Goal: Register for event/course

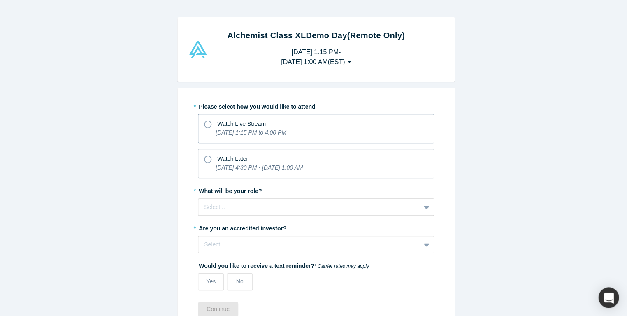
click at [205, 124] on icon at bounding box center [207, 123] width 7 height 7
click at [0, 0] on input "Watch Live Stream [DATE] 1:15 PM to 4:00 PM" at bounding box center [0, 0] width 0 height 0
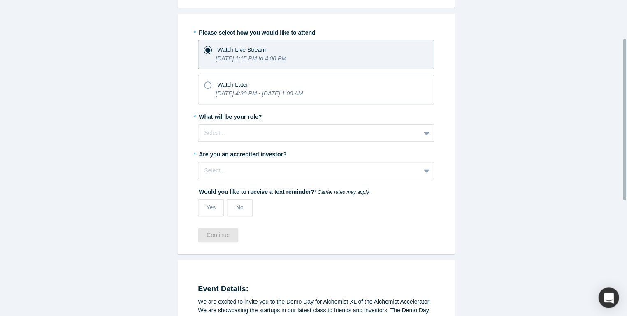
scroll to position [98, 0]
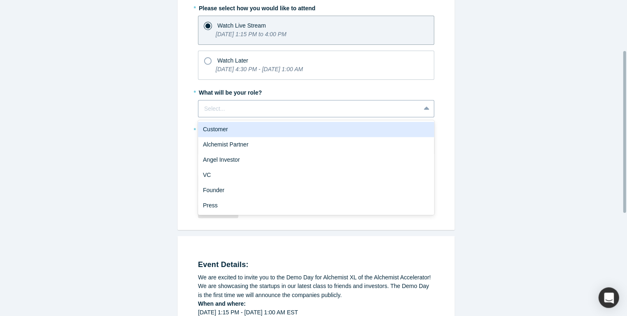
click at [278, 104] on div at bounding box center [309, 109] width 210 height 10
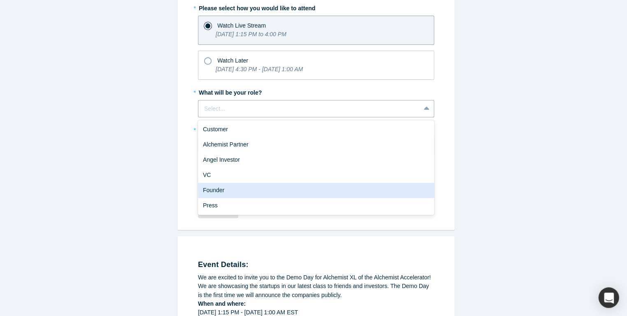
click at [267, 185] on div "Founder" at bounding box center [316, 190] width 236 height 15
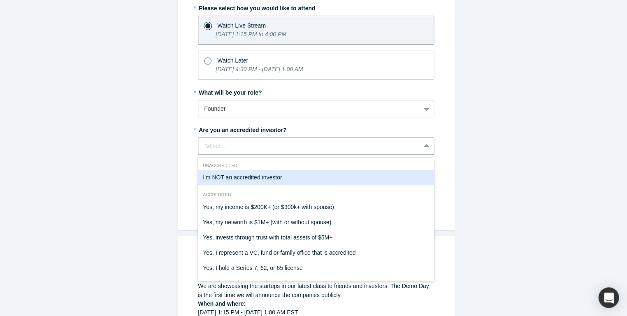
click at [279, 143] on div "Select..." at bounding box center [309, 146] width 210 height 9
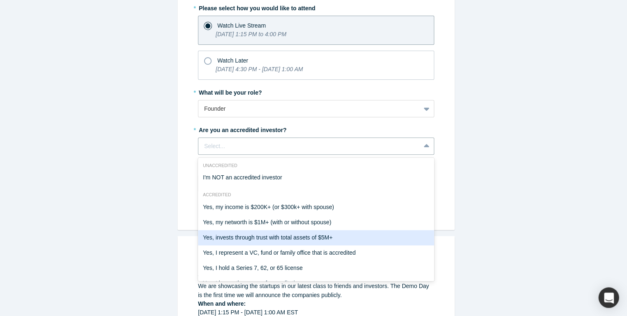
click at [390, 239] on div "Yes, invests through trust with total assets of $5M+" at bounding box center [316, 237] width 236 height 15
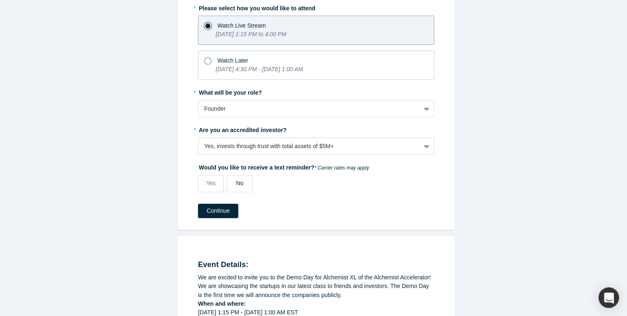
click at [241, 183] on label "No" at bounding box center [240, 183] width 26 height 17
click at [0, 0] on input "No" at bounding box center [0, 0] width 0 height 0
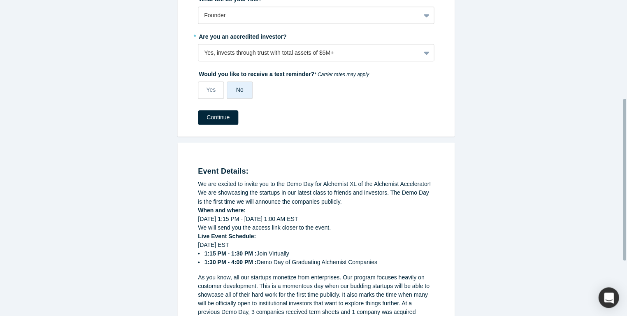
scroll to position [143, 0]
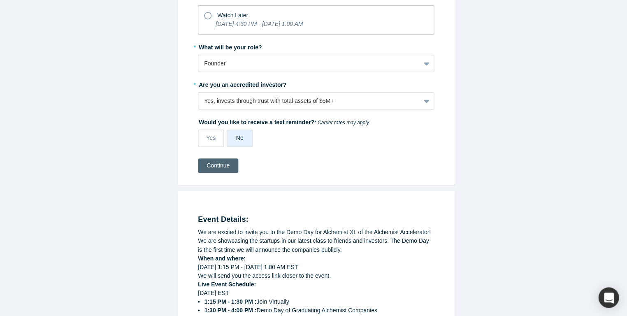
click at [207, 164] on button "Continue" at bounding box center [218, 165] width 40 height 14
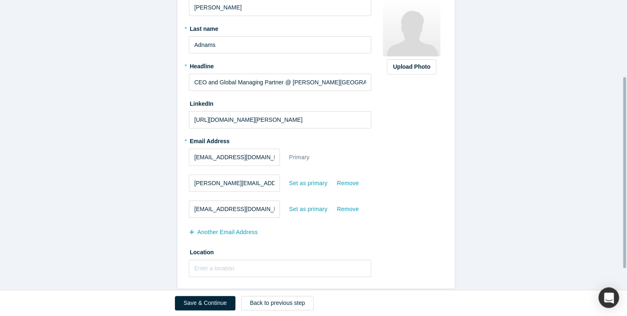
scroll to position [148, 0]
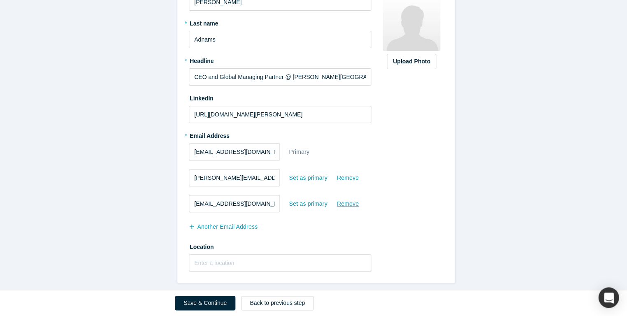
click at [349, 199] on div "Remove" at bounding box center [347, 204] width 23 height 14
click at [0, 0] on input "Remove" at bounding box center [0, 0] width 0 height 0
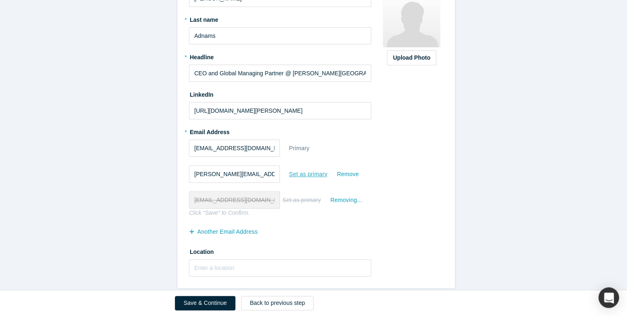
click at [314, 173] on div "Set as primary" at bounding box center [307, 174] width 39 height 14
click at [0, 0] on input "Set as primary" at bounding box center [0, 0] width 0 height 0
click at [342, 146] on div "Remove" at bounding box center [347, 148] width 23 height 14
click at [0, 0] on input "Remove" at bounding box center [0, 0] width 0 height 0
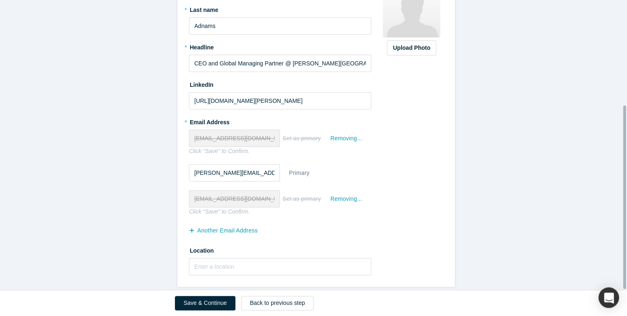
scroll to position [165, 0]
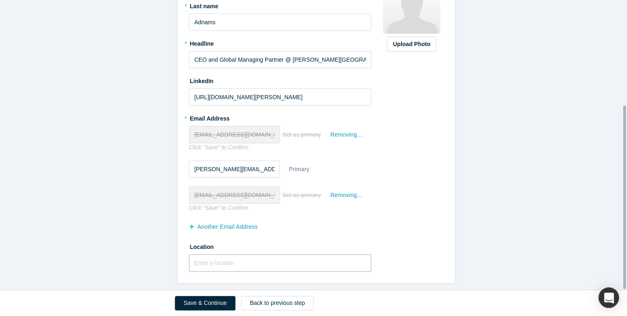
click at [262, 260] on input "text" at bounding box center [280, 262] width 182 height 17
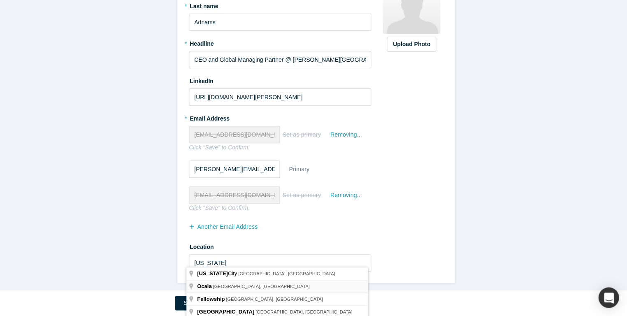
type input "[GEOGRAPHIC_DATA], [GEOGRAPHIC_DATA], [GEOGRAPHIC_DATA]"
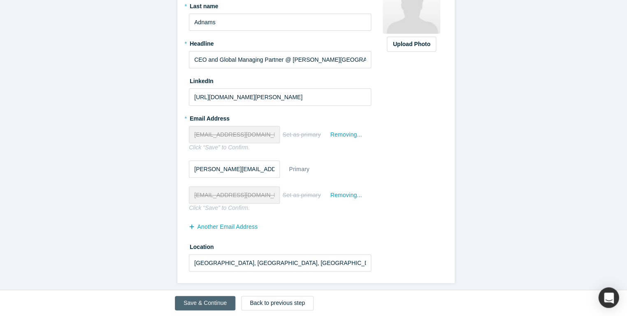
click at [224, 304] on button "Save & Continue" at bounding box center [205, 303] width 60 height 14
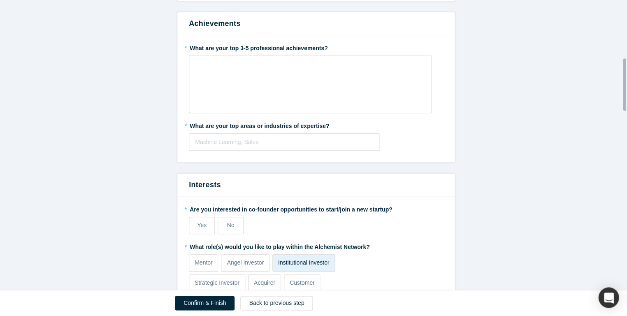
scroll to position [270, 0]
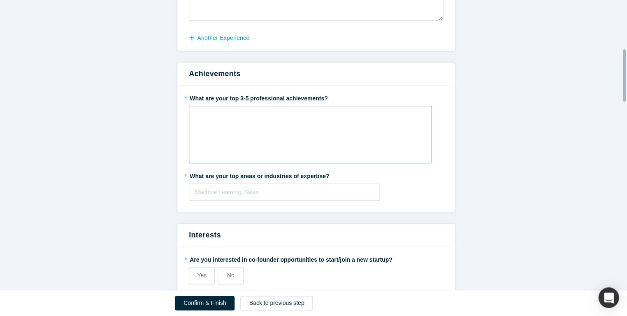
click at [254, 107] on div "rdw-wrapper" at bounding box center [310, 135] width 243 height 58
click at [253, 111] on div "rdw-editor" at bounding box center [310, 115] width 222 height 9
click at [254, 114] on div "rdw-editor" at bounding box center [310, 115] width 222 height 9
click at [204, 189] on div "Machine Learning, Sales" at bounding box center [284, 192] width 178 height 9
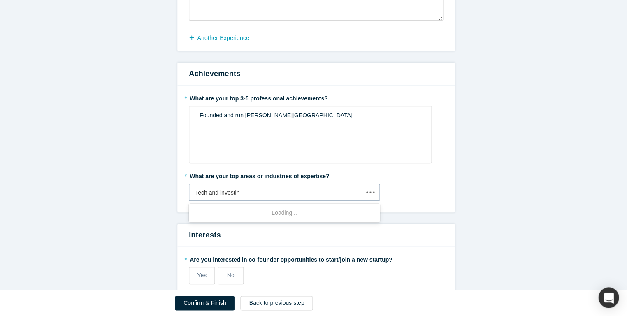
type input "Tech and investing"
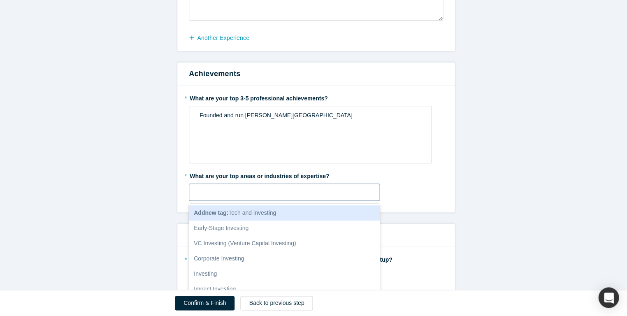
click at [248, 187] on div at bounding box center [284, 192] width 190 height 14
type input "Techn"
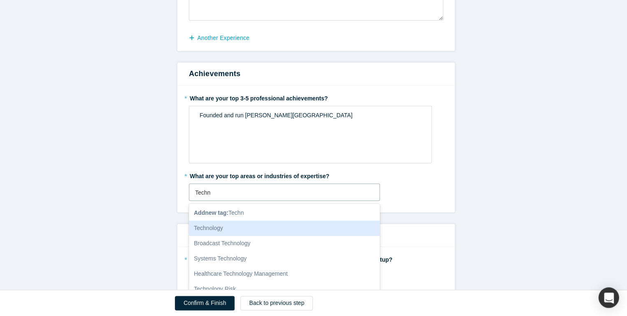
click at [259, 224] on div "Technology" at bounding box center [284, 227] width 191 height 15
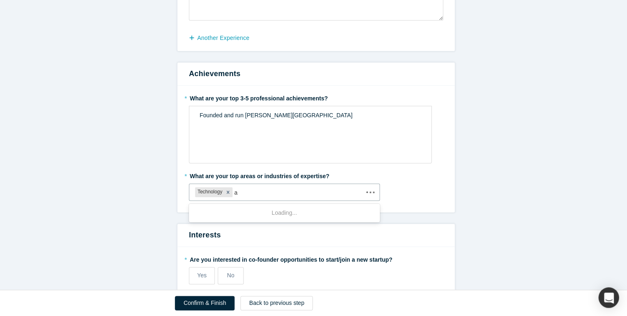
type input "ai"
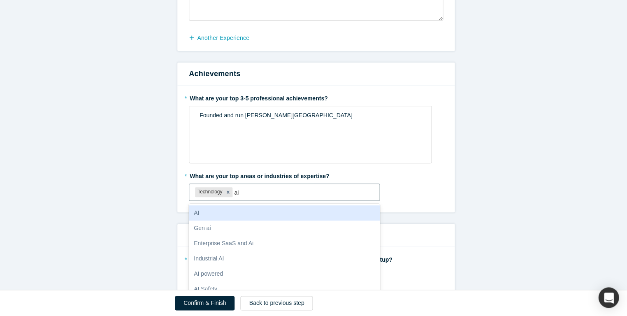
click at [207, 211] on div "AI" at bounding box center [284, 212] width 191 height 15
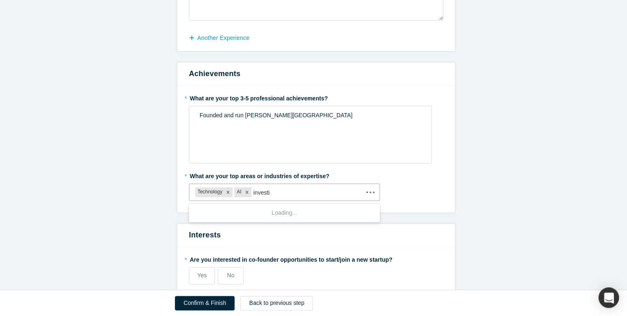
type input "investin"
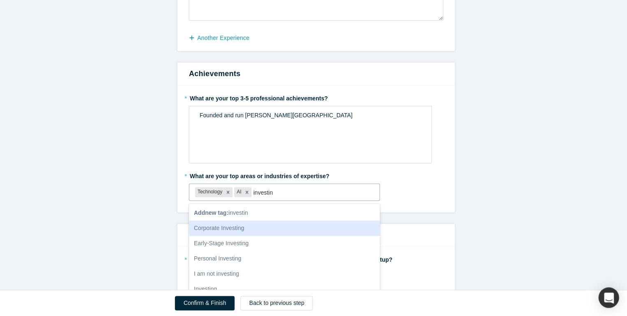
click at [218, 223] on div "Corporate Investing" at bounding box center [284, 227] width 191 height 15
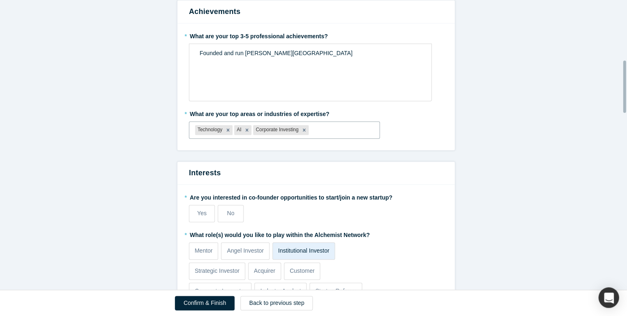
scroll to position [391, 0]
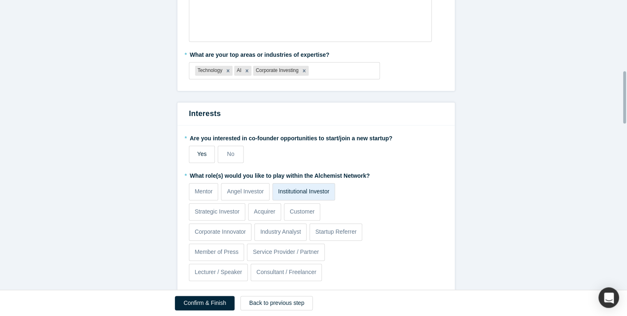
click at [206, 151] on label "Yes" at bounding box center [202, 154] width 26 height 17
click at [0, 0] on input "Yes" at bounding box center [0, 0] width 0 height 0
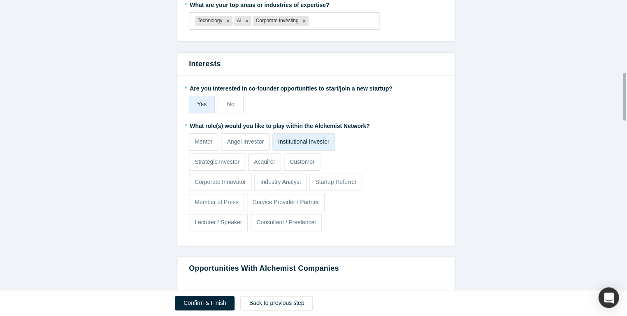
scroll to position [442, 0]
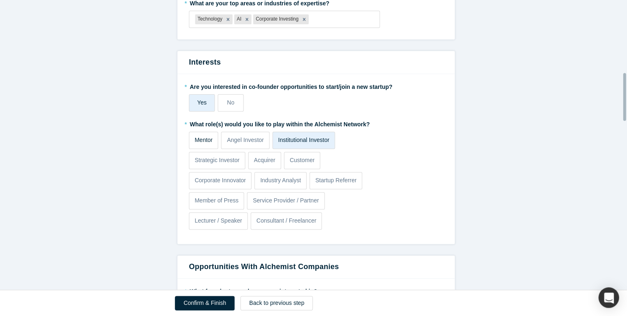
click at [200, 137] on p "Mentor" at bounding box center [203, 140] width 18 height 9
click at [0, 0] on input "Mentor" at bounding box center [0, 0] width 0 height 0
click at [212, 159] on p "Strategic Investor" at bounding box center [216, 160] width 45 height 9
click at [0, 0] on input "Strategic Investor" at bounding box center [0, 0] width 0 height 0
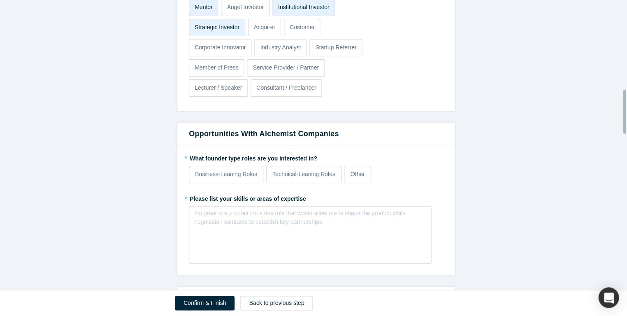
scroll to position [584, 0]
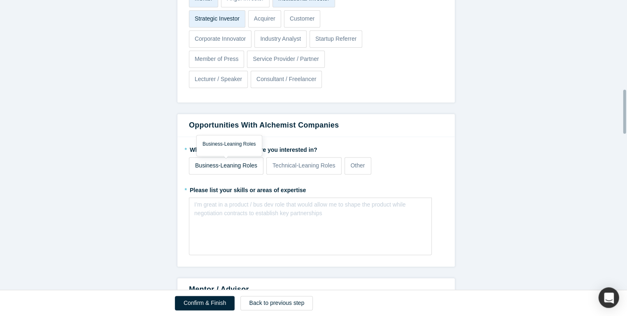
click at [217, 164] on p "Business-Leaning Roles" at bounding box center [226, 165] width 62 height 9
click at [0, 0] on input "Business-Leaning Roles" at bounding box center [0, 0] width 0 height 0
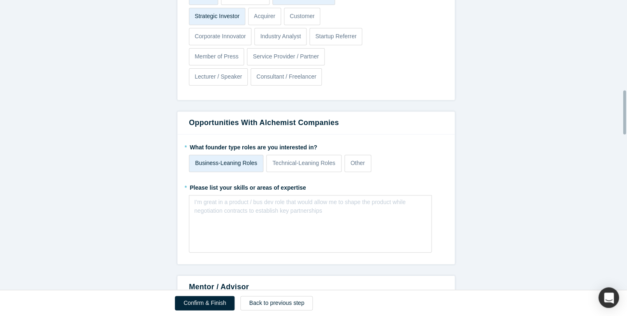
scroll to position [589, 0]
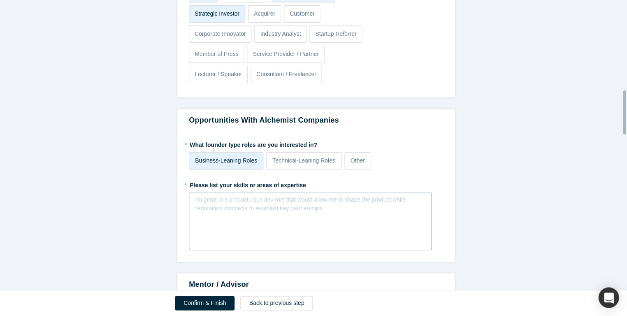
click at [213, 199] on div "rdw-editor" at bounding box center [310, 202] width 222 height 9
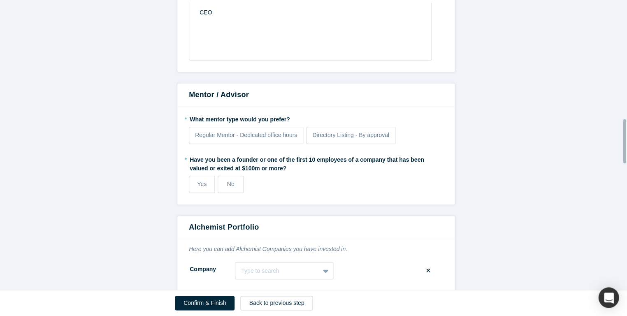
scroll to position [830, 0]
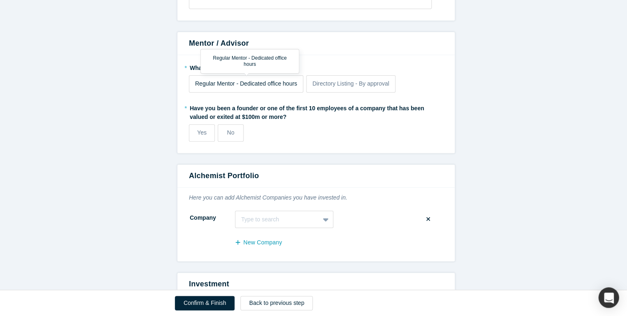
click at [242, 82] on span "Regular Mentor - Dedicated office hours" at bounding box center [246, 83] width 102 height 7
click at [0, 0] on input "Regular Mentor - Dedicated office hours" at bounding box center [0, 0] width 0 height 0
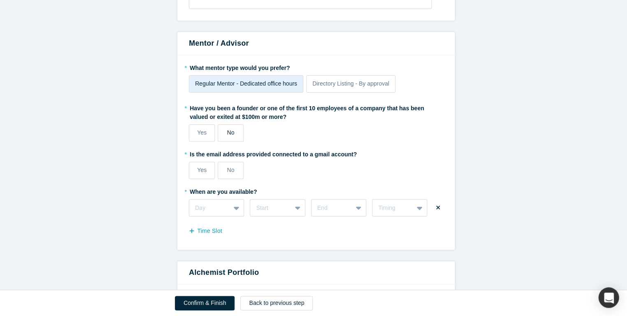
click at [231, 130] on label "No" at bounding box center [230, 132] width 26 height 17
click at [0, 0] on input "No" at bounding box center [0, 0] width 0 height 0
click at [231, 167] on span "No" at bounding box center [230, 170] width 7 height 7
click at [0, 0] on input "No" at bounding box center [0, 0] width 0 height 0
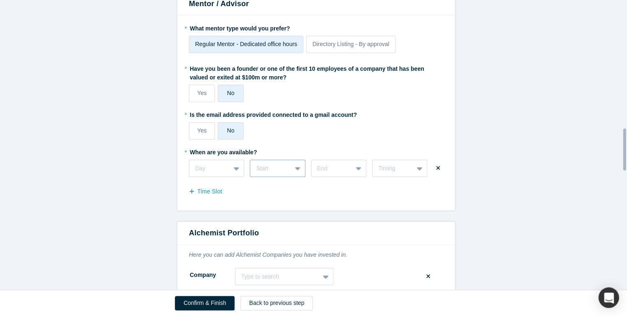
scroll to position [882, 0]
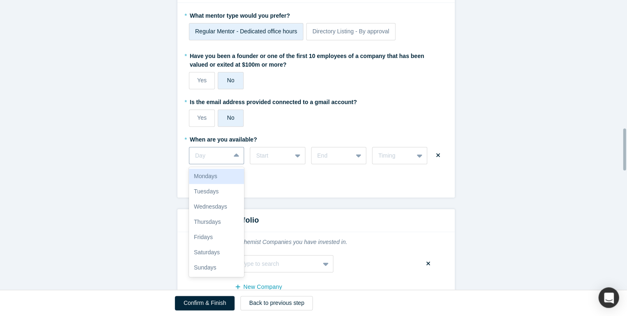
click at [225, 154] on div "Day" at bounding box center [209, 156] width 41 height 14
click at [222, 187] on div "Tuesdays" at bounding box center [216, 191] width 55 height 15
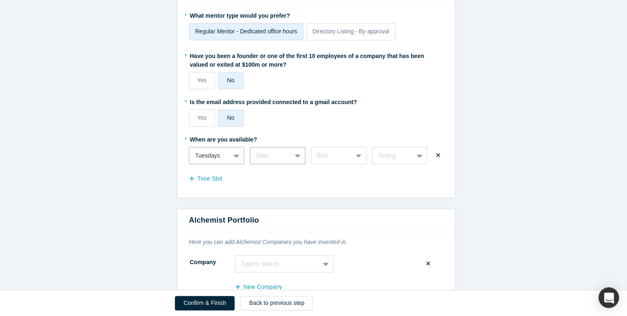
click at [264, 153] on div "Start" at bounding box center [270, 155] width 29 height 9
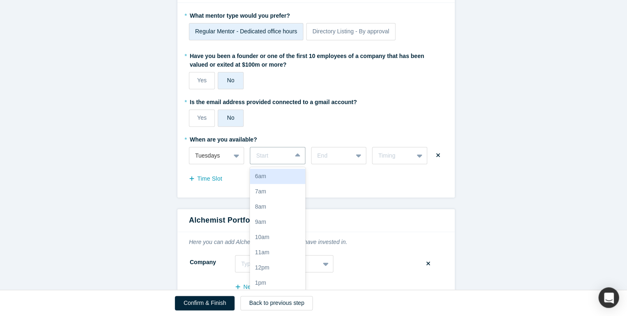
click at [270, 173] on div "6am" at bounding box center [277, 176] width 55 height 15
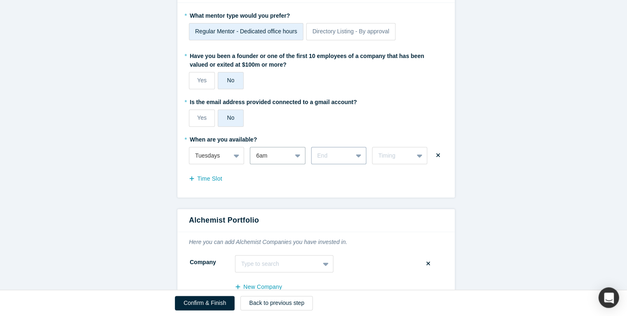
click at [339, 152] on div at bounding box center [331, 155] width 29 height 10
click at [338, 233] on div "7pm" at bounding box center [338, 236] width 55 height 15
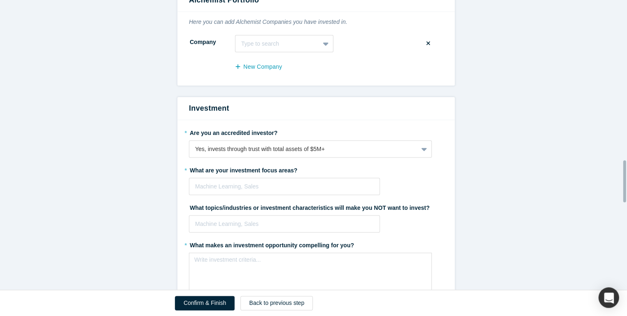
scroll to position [1181, 0]
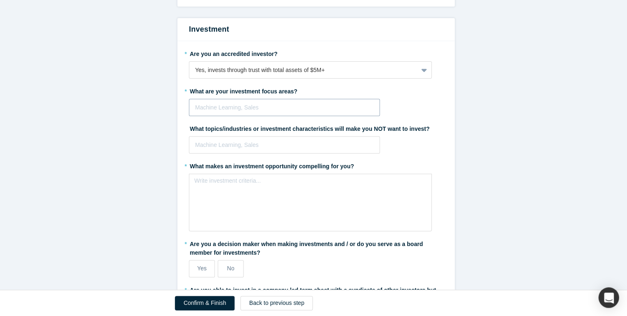
click at [250, 102] on div at bounding box center [284, 107] width 178 height 10
type input "AI"
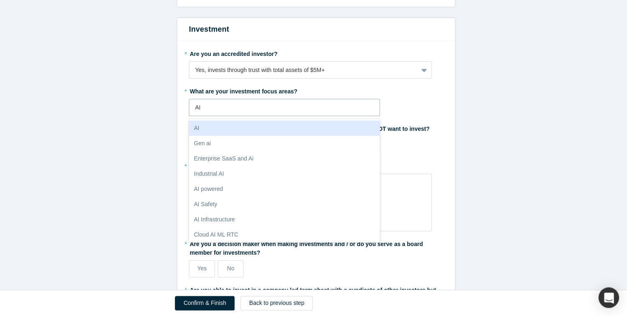
click at [196, 122] on div "AI" at bounding box center [284, 127] width 191 height 15
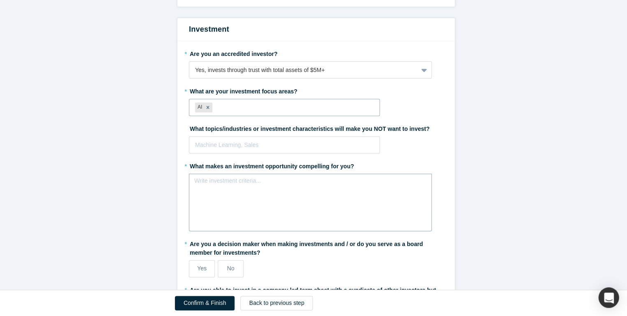
click at [205, 179] on div "rdw-editor" at bounding box center [310, 183] width 222 height 9
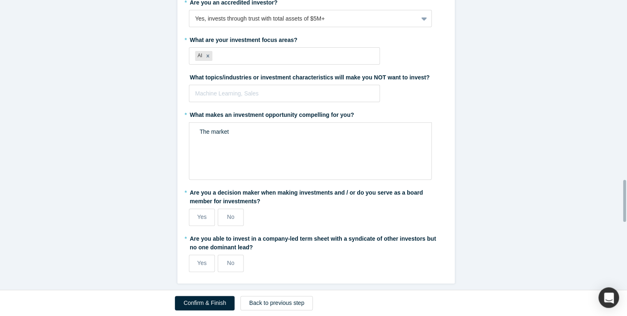
scroll to position [1237, 0]
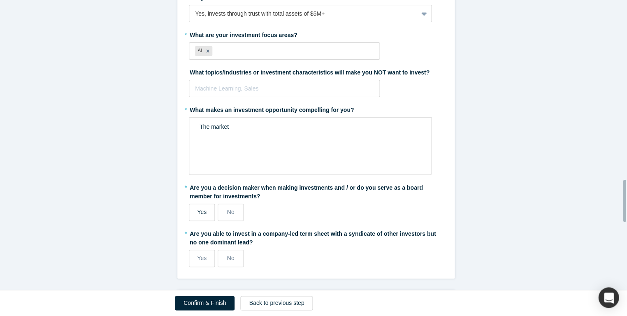
click at [199, 208] on span "Yes" at bounding box center [201, 211] width 9 height 7
click at [0, 0] on input "Yes" at bounding box center [0, 0] width 0 height 0
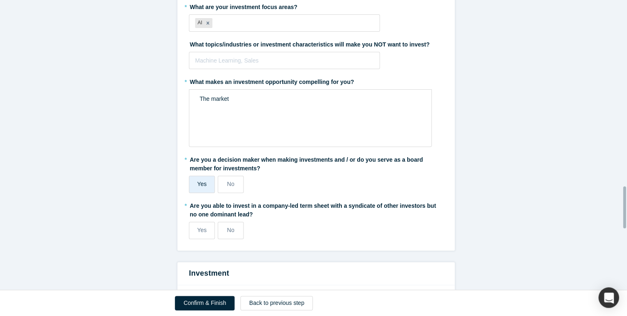
scroll to position [1282, 0]
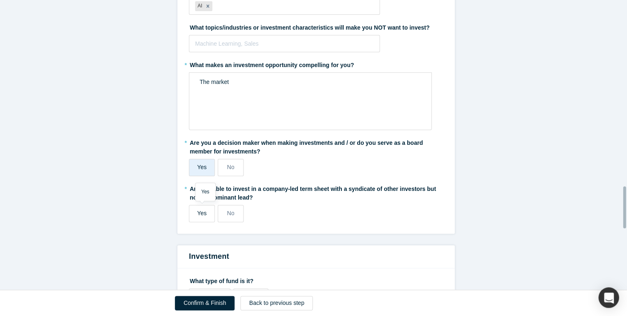
click at [199, 214] on label "Yes" at bounding box center [202, 213] width 26 height 17
click at [0, 0] on input "Yes" at bounding box center [0, 0] width 0 height 0
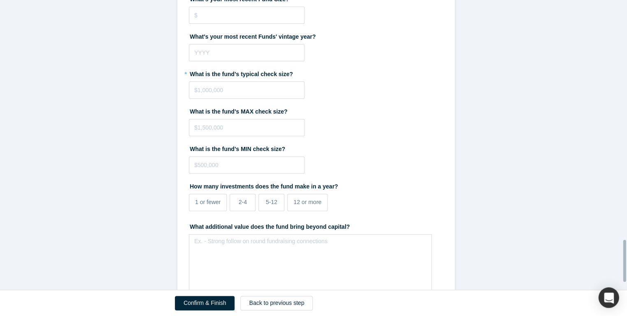
scroll to position [1701, 0]
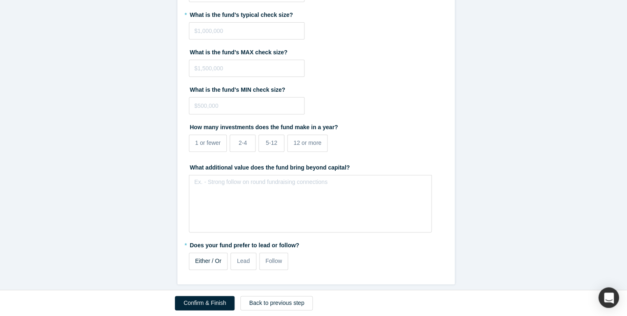
click at [219, 257] on label "Either / Or" at bounding box center [208, 260] width 39 height 17
click at [0, 0] on input "Either / Or" at bounding box center [0, 0] width 0 height 0
click at [220, 306] on button "Confirm & Finish" at bounding box center [205, 303] width 60 height 14
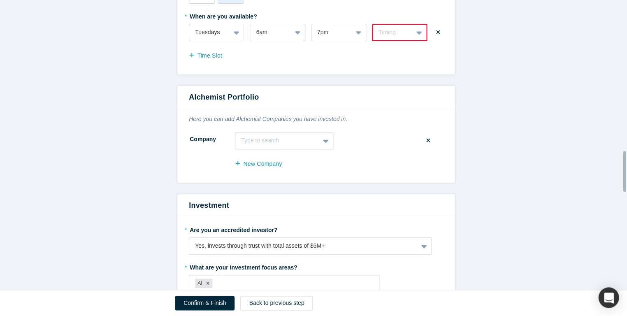
scroll to position [1066, 0]
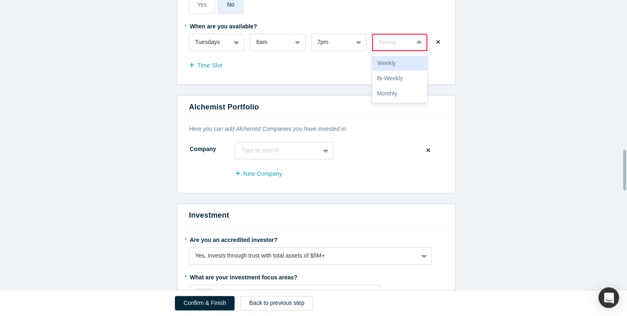
click at [394, 38] on div "Timing" at bounding box center [392, 42] width 28 height 9
click at [395, 60] on div "Weekly" at bounding box center [399, 63] width 55 height 15
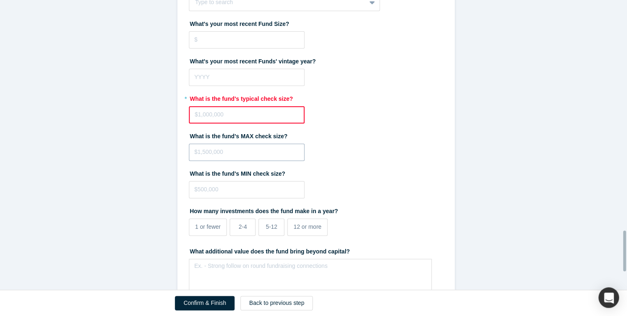
scroll to position [1634, 0]
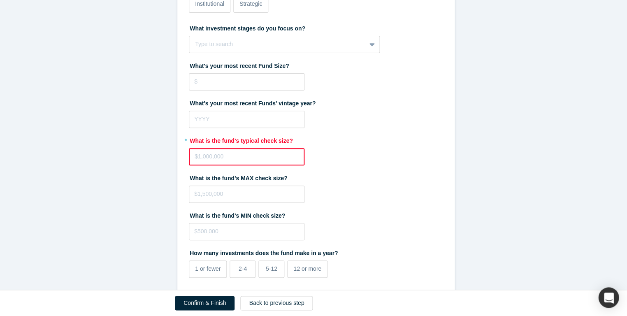
click at [230, 153] on input "tel" at bounding box center [247, 156] width 116 height 17
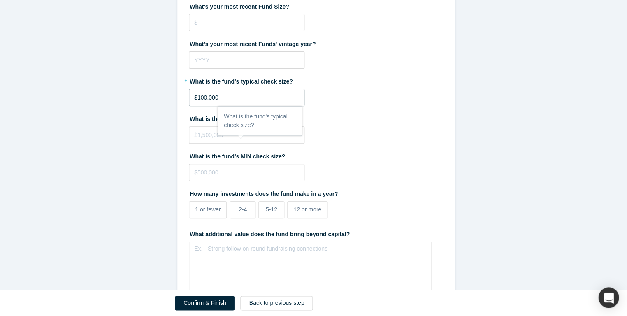
type input "$1,000,000"
click at [400, 149] on label "What is the fund's MIN check size?" at bounding box center [316, 155] width 254 height 12
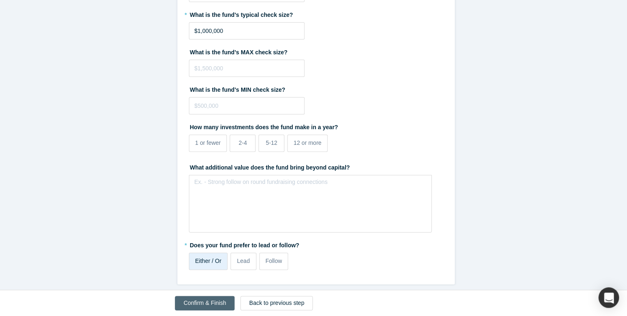
click at [217, 303] on button "Confirm & Finish" at bounding box center [205, 303] width 60 height 14
